Goal: Transaction & Acquisition: Obtain resource

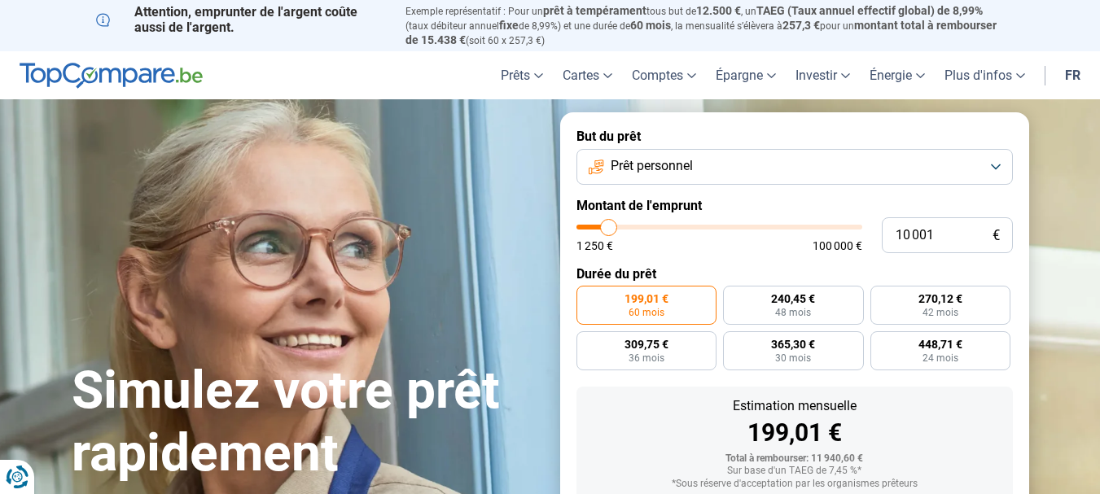
type input "22 250"
type input "22250"
click at [642, 225] on input "range" at bounding box center [720, 227] width 286 height 5
radio input "false"
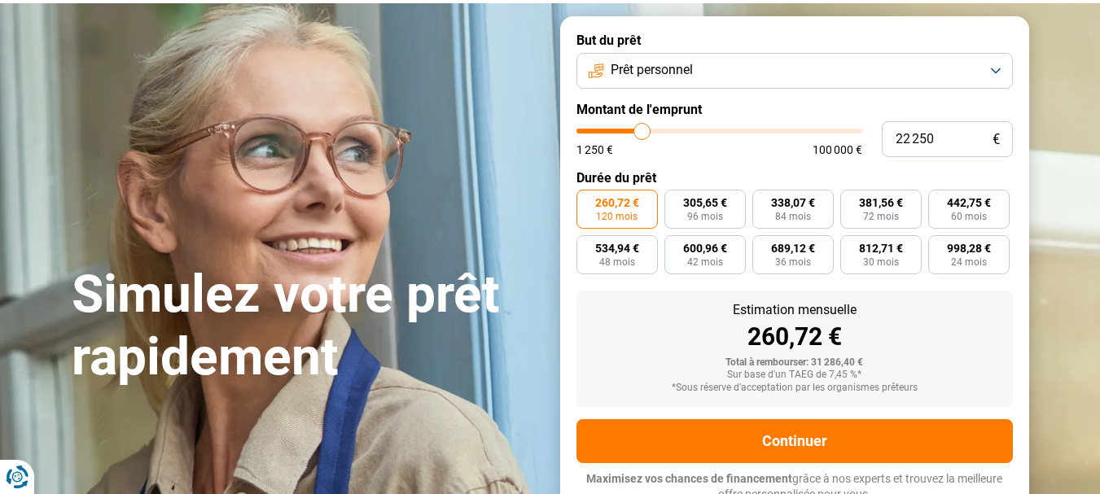
scroll to position [103, 0]
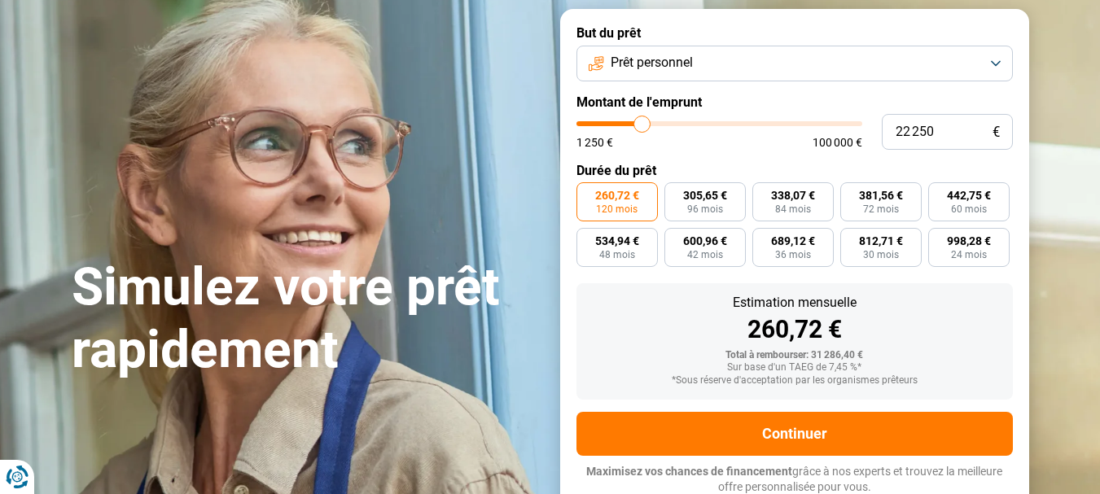
type input "17 000"
type input "17000"
click at [628, 121] on input "range" at bounding box center [720, 123] width 286 height 5
radio input "true"
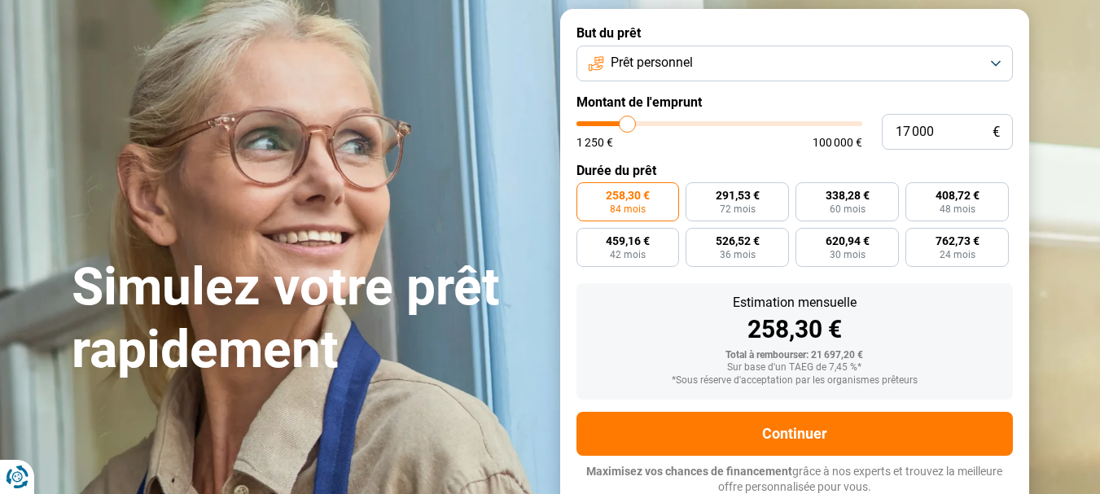
type input "10 250"
type input "10250"
click at [609, 121] on input "range" at bounding box center [720, 123] width 286 height 5
radio input "true"
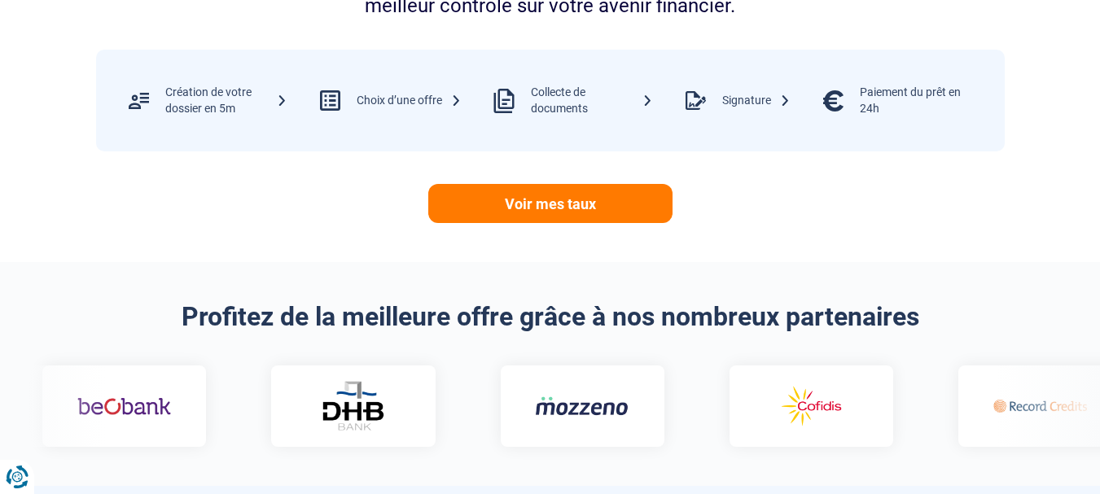
scroll to position [841, 0]
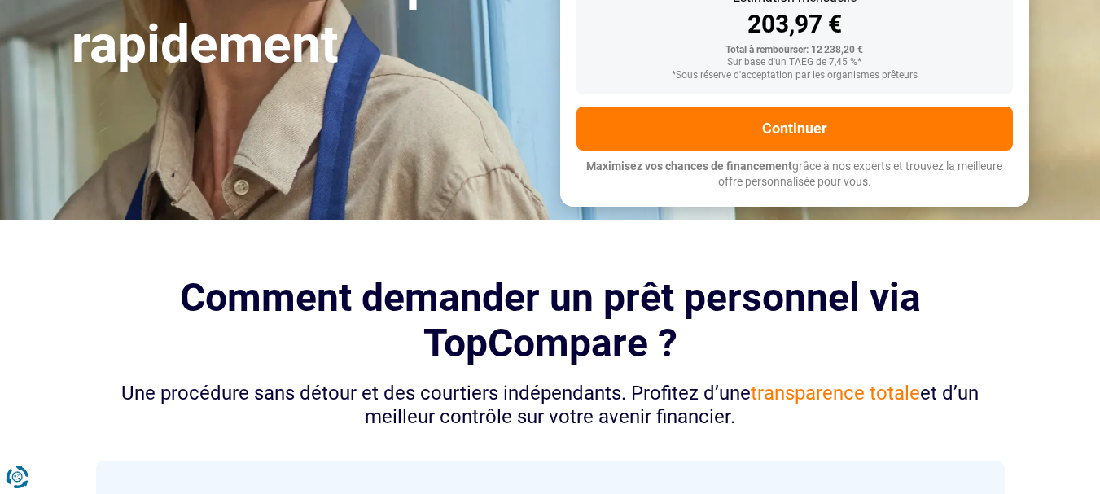
scroll to position [0, 0]
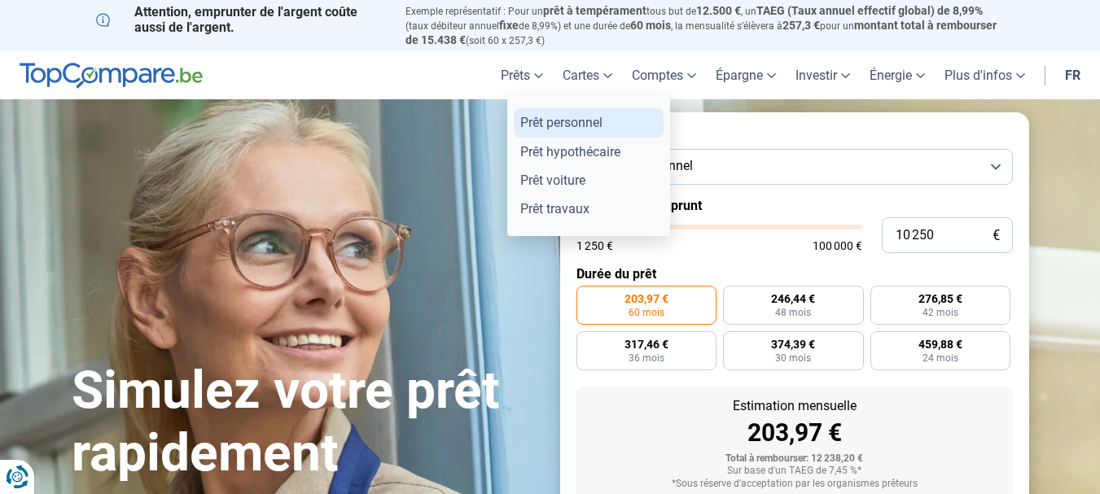
click at [554, 120] on link "Prêt personnel" at bounding box center [589, 122] width 150 height 29
